Goal: Browse casually: Explore the website without a specific task or goal

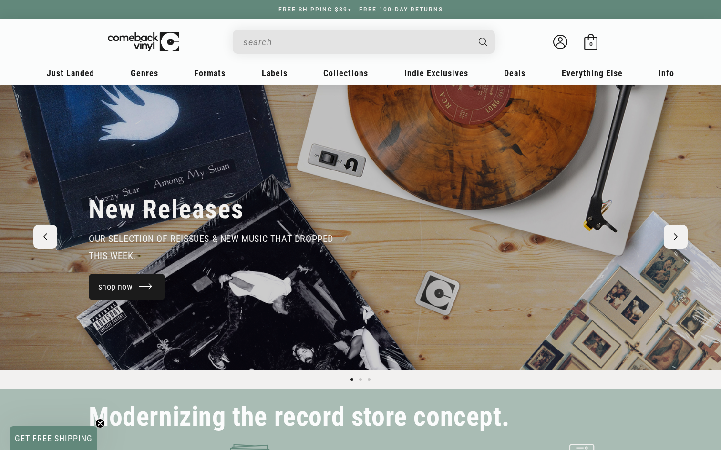
click at [152, 286] on link "shop now" at bounding box center [127, 287] width 76 height 26
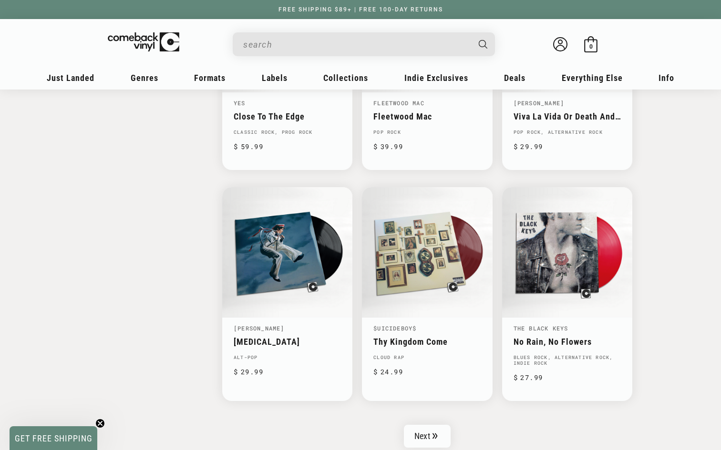
scroll to position [1398, 0]
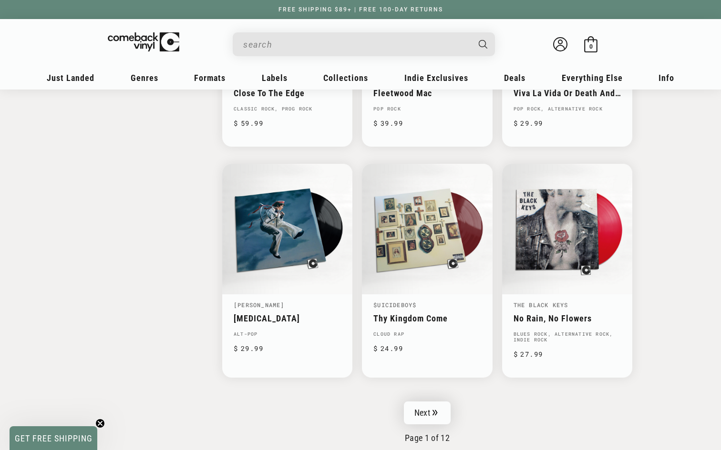
click at [424, 413] on link "Next" at bounding box center [427, 413] width 47 height 23
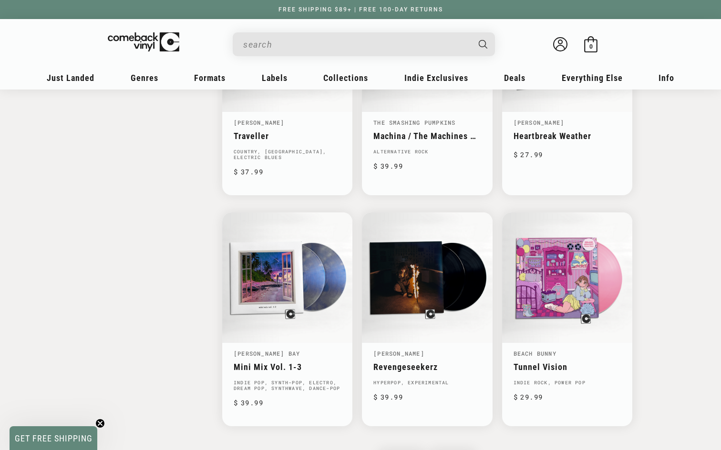
scroll to position [1381, 0]
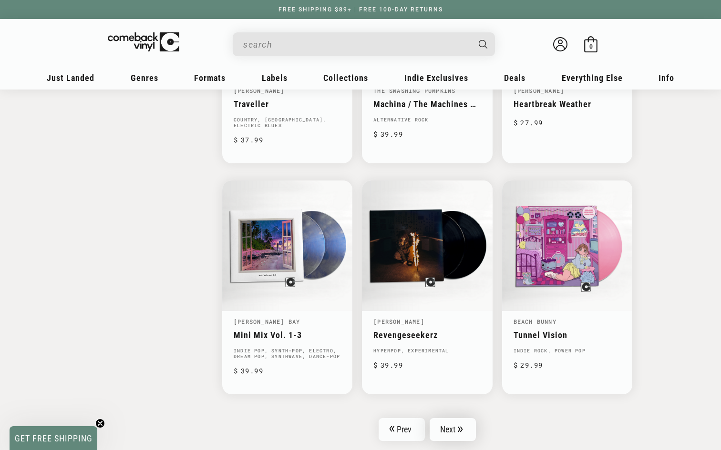
click at [457, 425] on link "Next" at bounding box center [453, 430] width 47 height 23
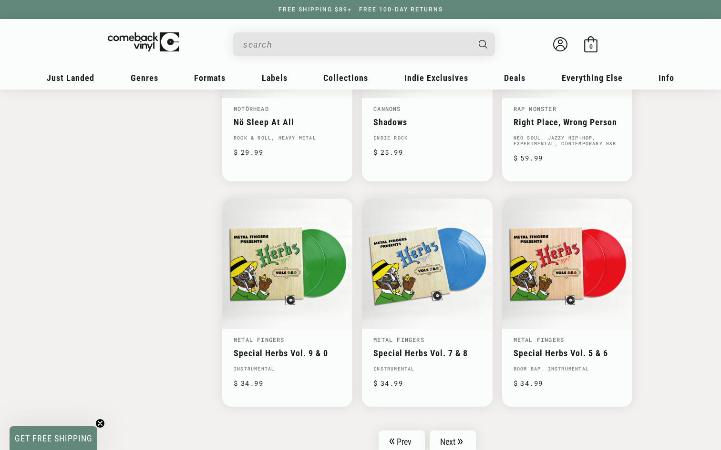
scroll to position [1416, 0]
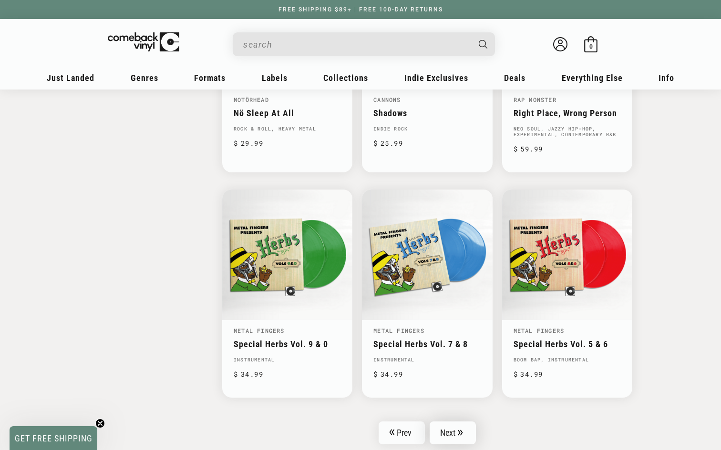
click at [473, 422] on link "Next" at bounding box center [453, 433] width 47 height 23
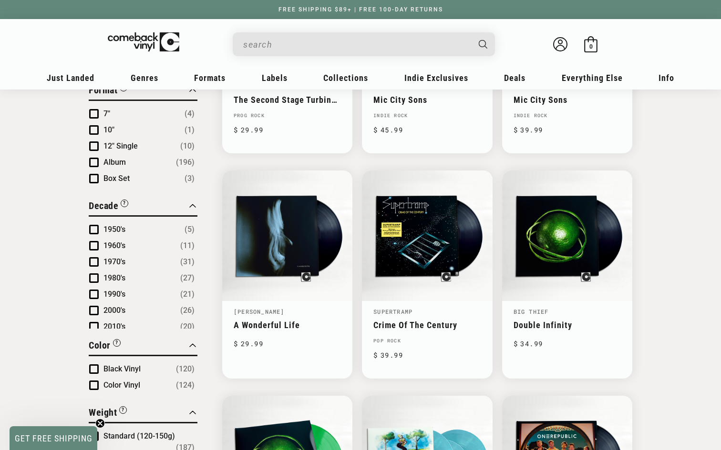
scroll to position [484, 0]
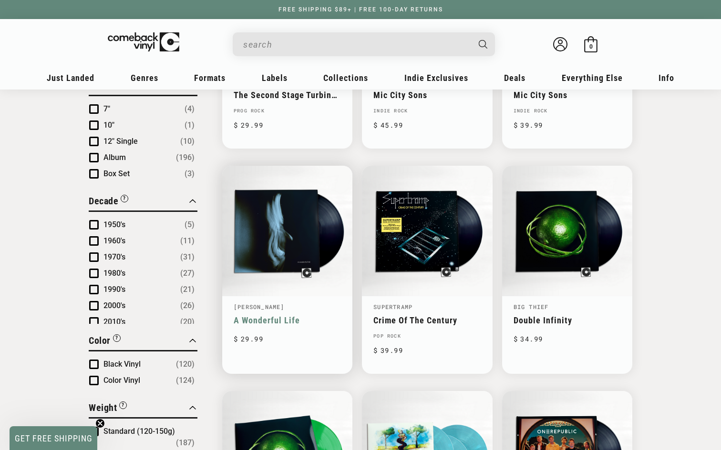
click at [277, 317] on link "A Wonderful Life" at bounding box center [287, 321] width 107 height 10
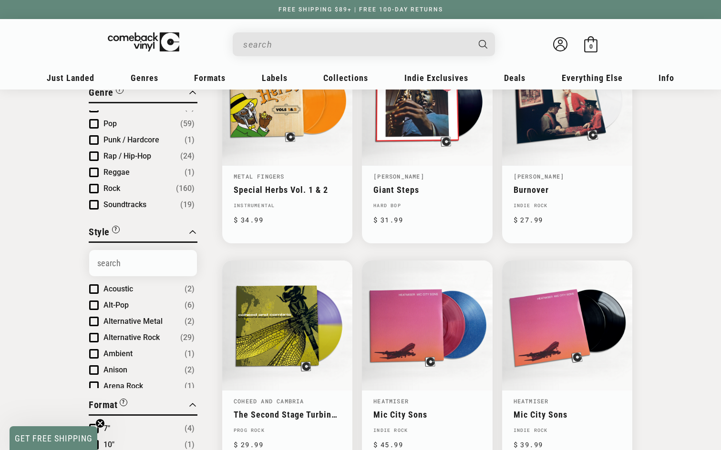
scroll to position [165, 0]
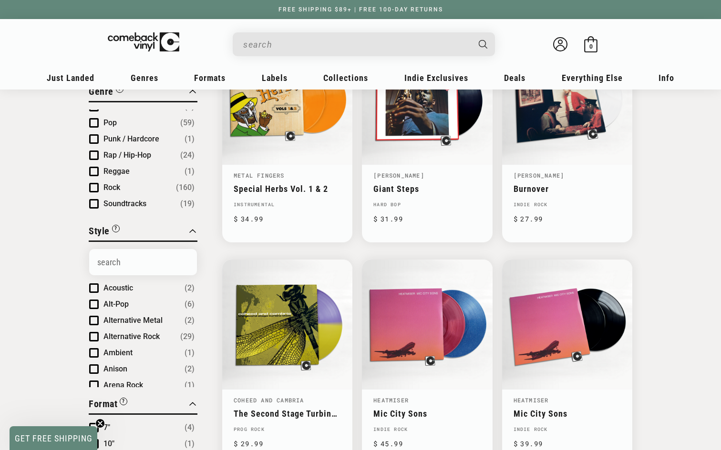
click at [95, 332] on span "Product filter" at bounding box center [94, 337] width 10 height 10
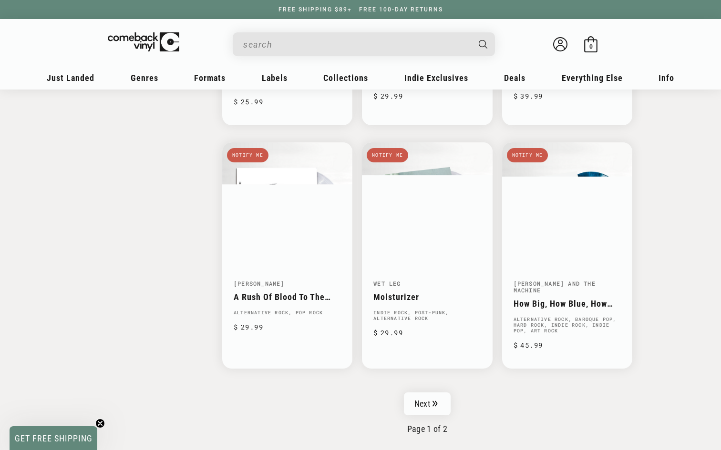
scroll to position [1467, 0]
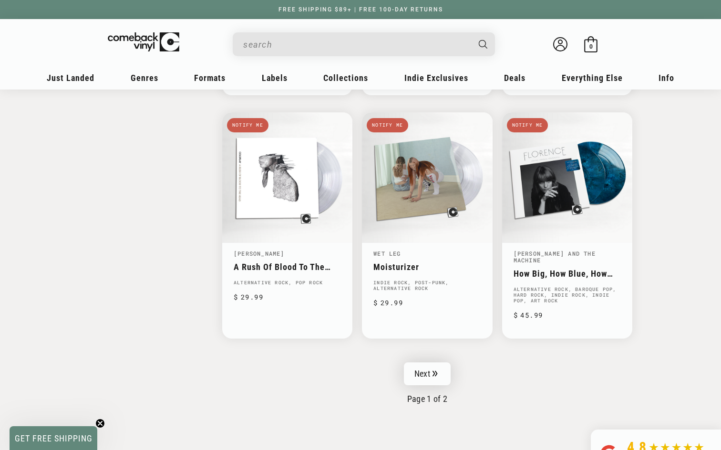
click at [426, 372] on link "Next" at bounding box center [427, 374] width 47 height 23
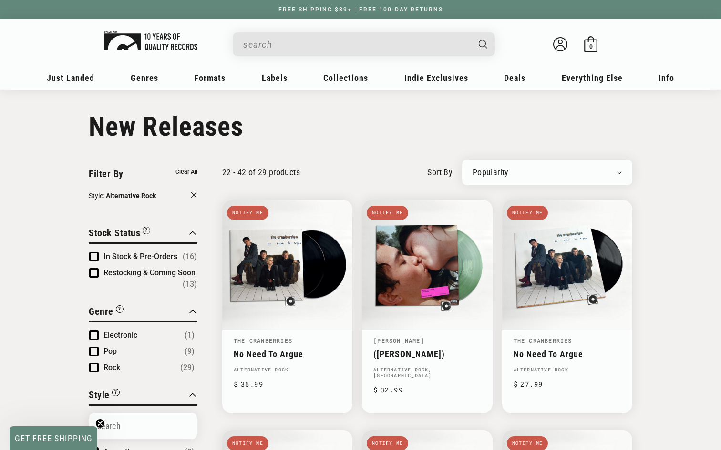
click at [151, 51] on img at bounding box center [144, 42] width 72 height 20
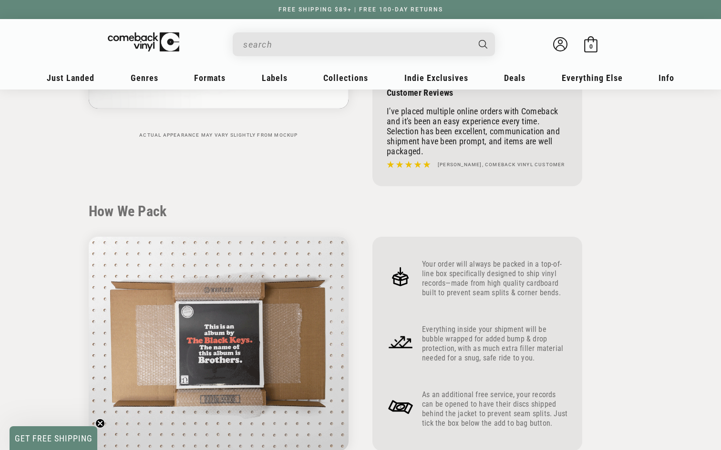
scroll to position [298, 0]
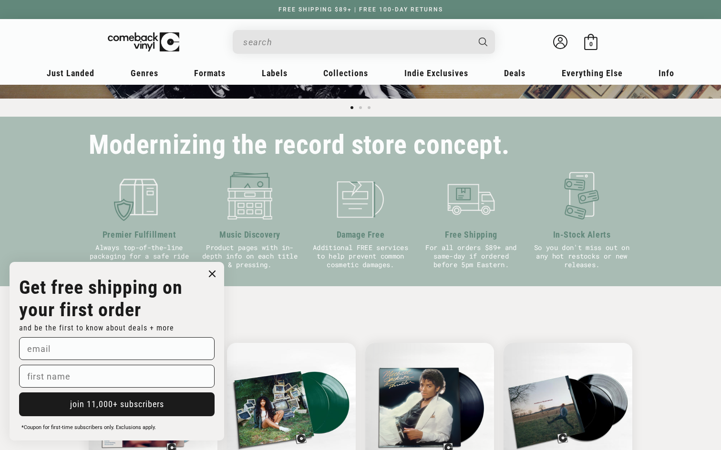
scroll to position [286, 0]
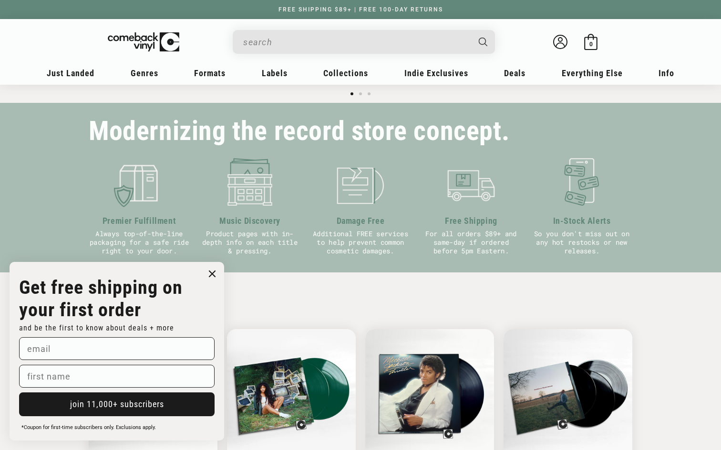
click at [210, 274] on circle "Close dialog" at bounding box center [212, 274] width 14 height 14
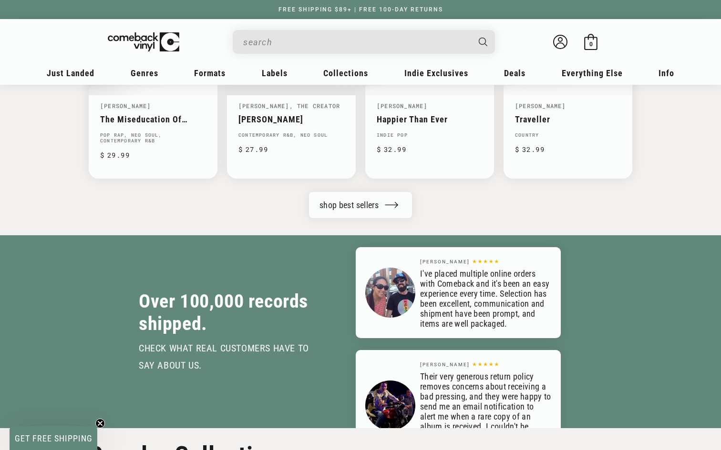
scroll to position [1114, 0]
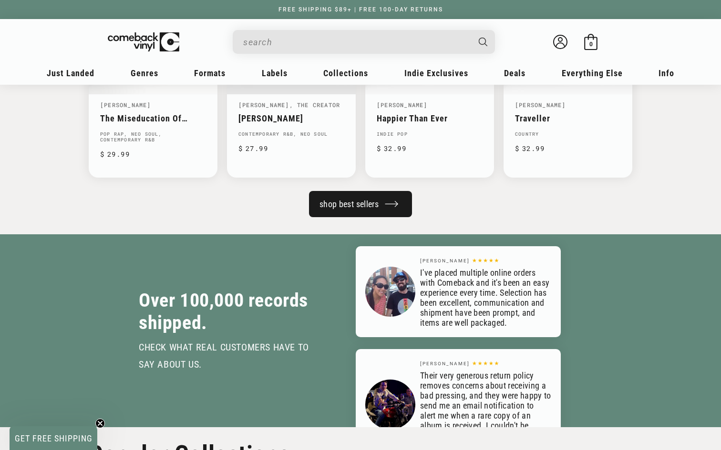
click at [348, 199] on link "shop best sellers" at bounding box center [360, 204] width 103 height 26
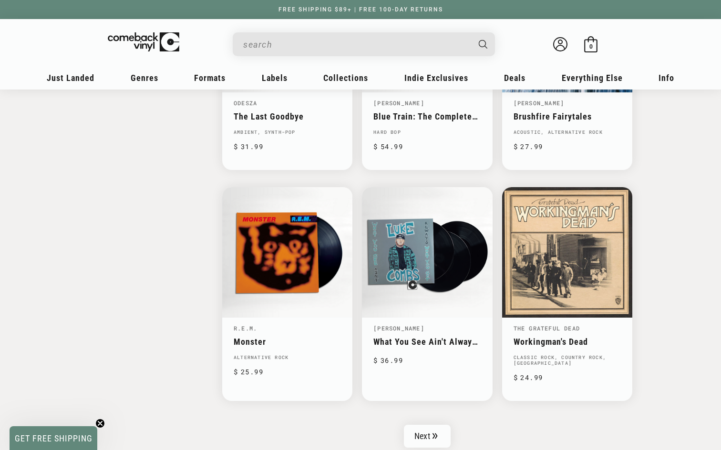
scroll to position [1370, 0]
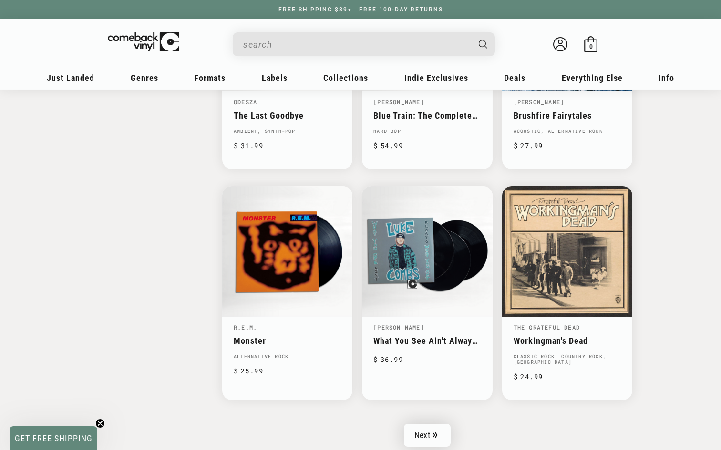
click at [421, 429] on link "Next" at bounding box center [427, 435] width 47 height 23
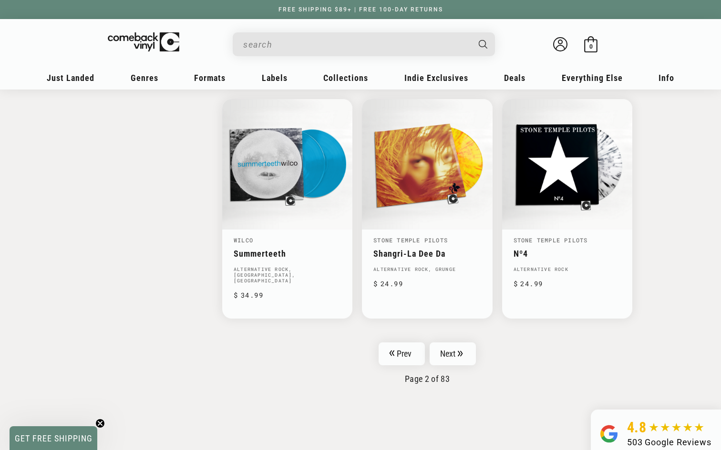
scroll to position [1483, 0]
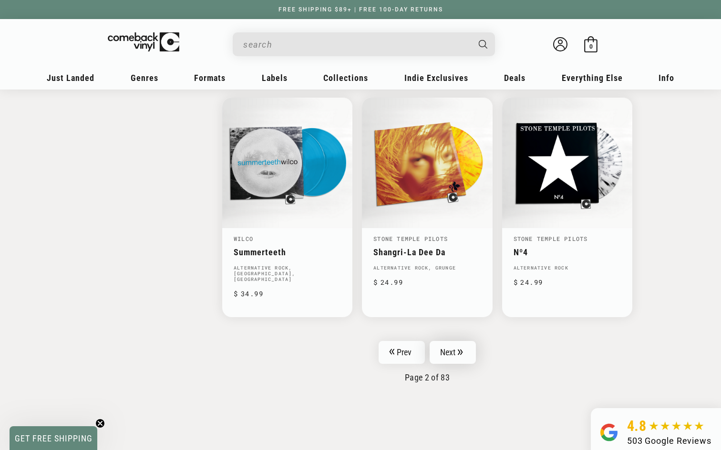
click at [456, 348] on link "Next" at bounding box center [453, 352] width 47 height 23
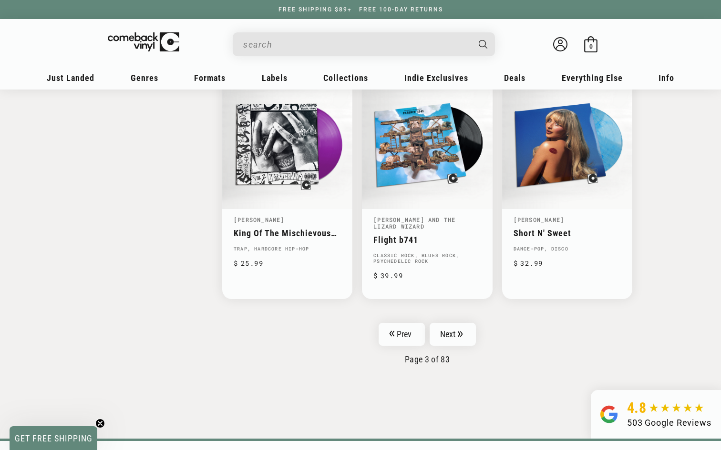
scroll to position [1509, 0]
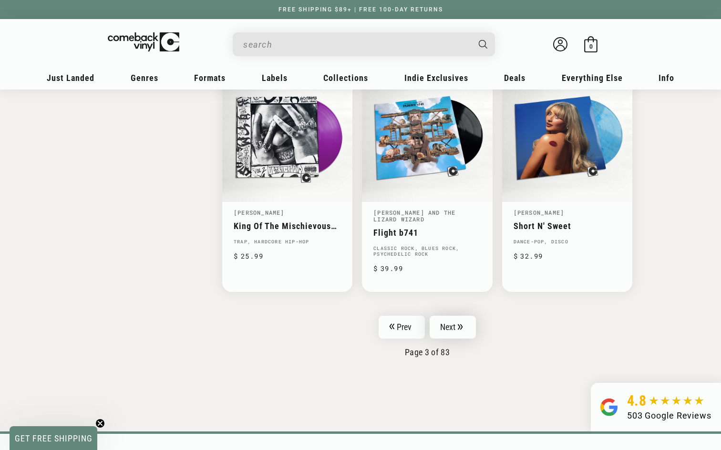
click at [451, 316] on link "Next" at bounding box center [453, 327] width 47 height 23
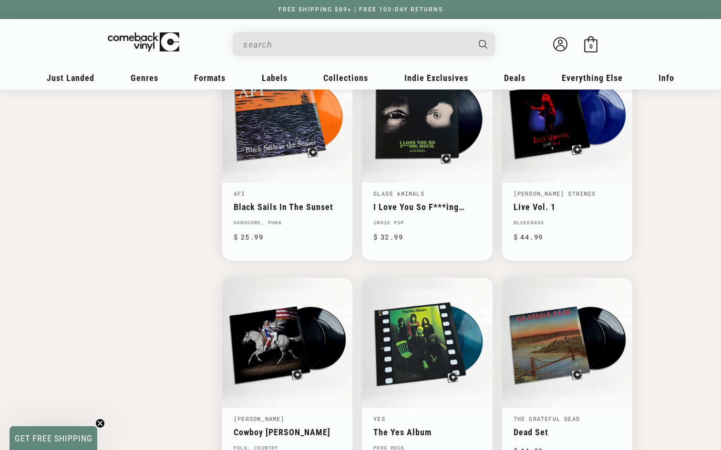
scroll to position [1309, 0]
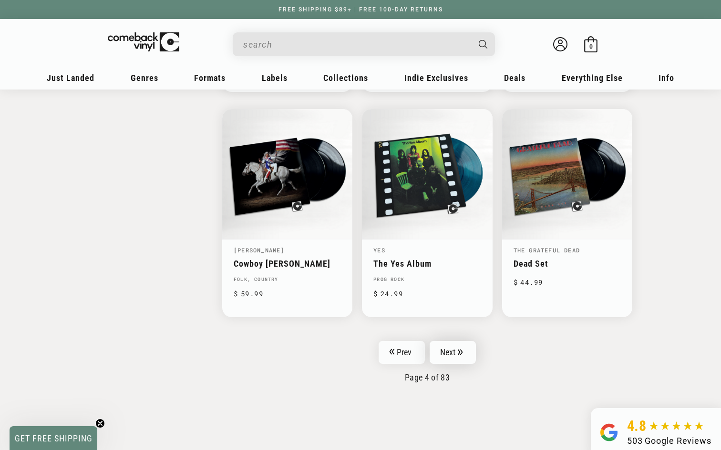
click at [456, 346] on link "Next" at bounding box center [453, 352] width 47 height 23
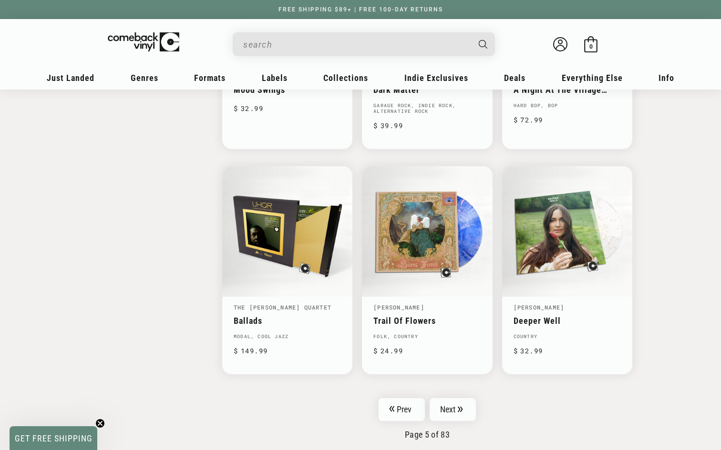
scroll to position [1411, 0]
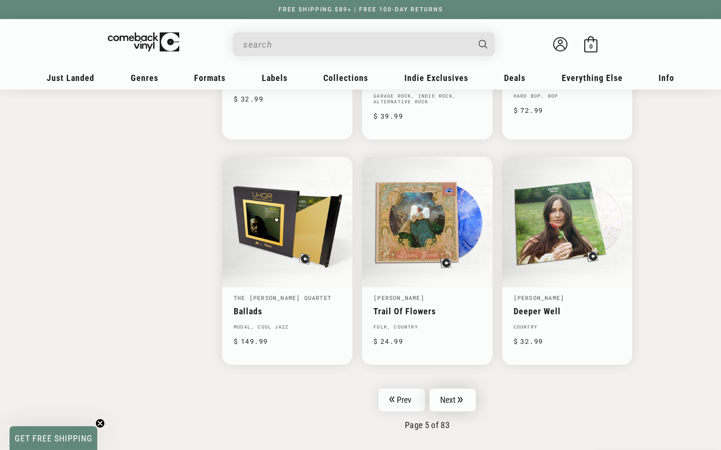
click at [459, 397] on icon "Pagination" at bounding box center [460, 400] width 5 height 6
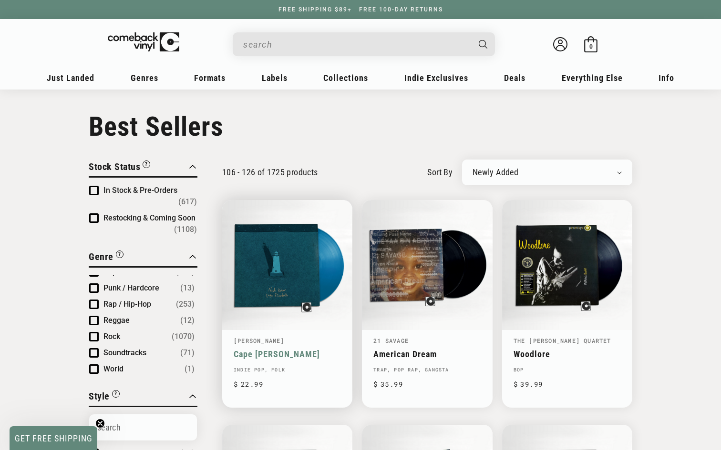
click at [278, 349] on link "Cape [PERSON_NAME]" at bounding box center [287, 354] width 107 height 10
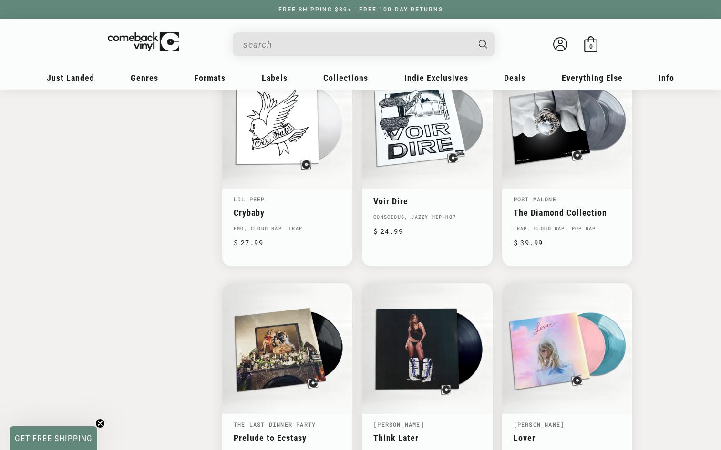
scroll to position [1268, 0]
